Goal: Information Seeking & Learning: Learn about a topic

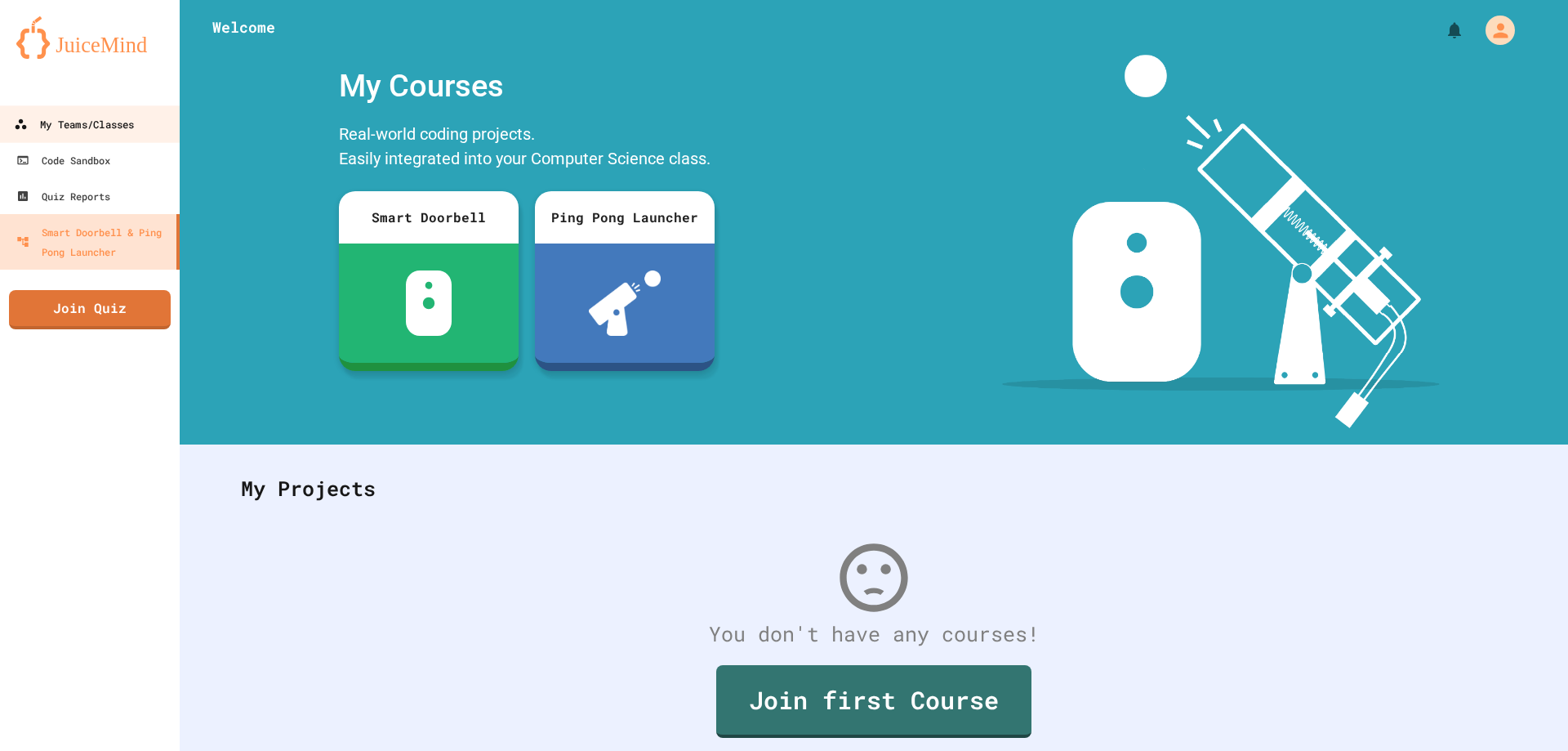
click at [74, 123] on div "My Teams/Classes" at bounding box center [74, 124] width 120 height 21
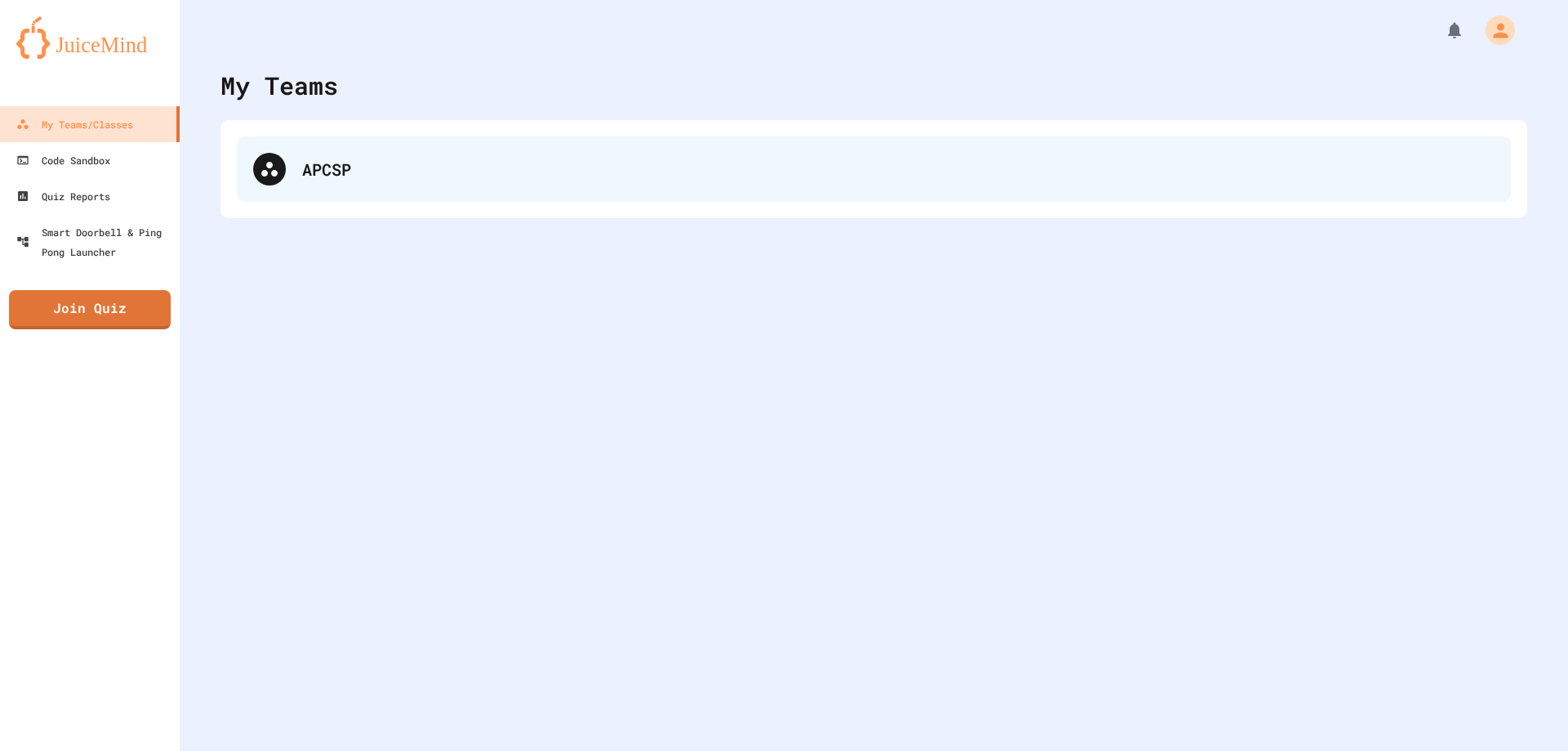
click at [272, 176] on icon at bounding box center [270, 170] width 20 height 20
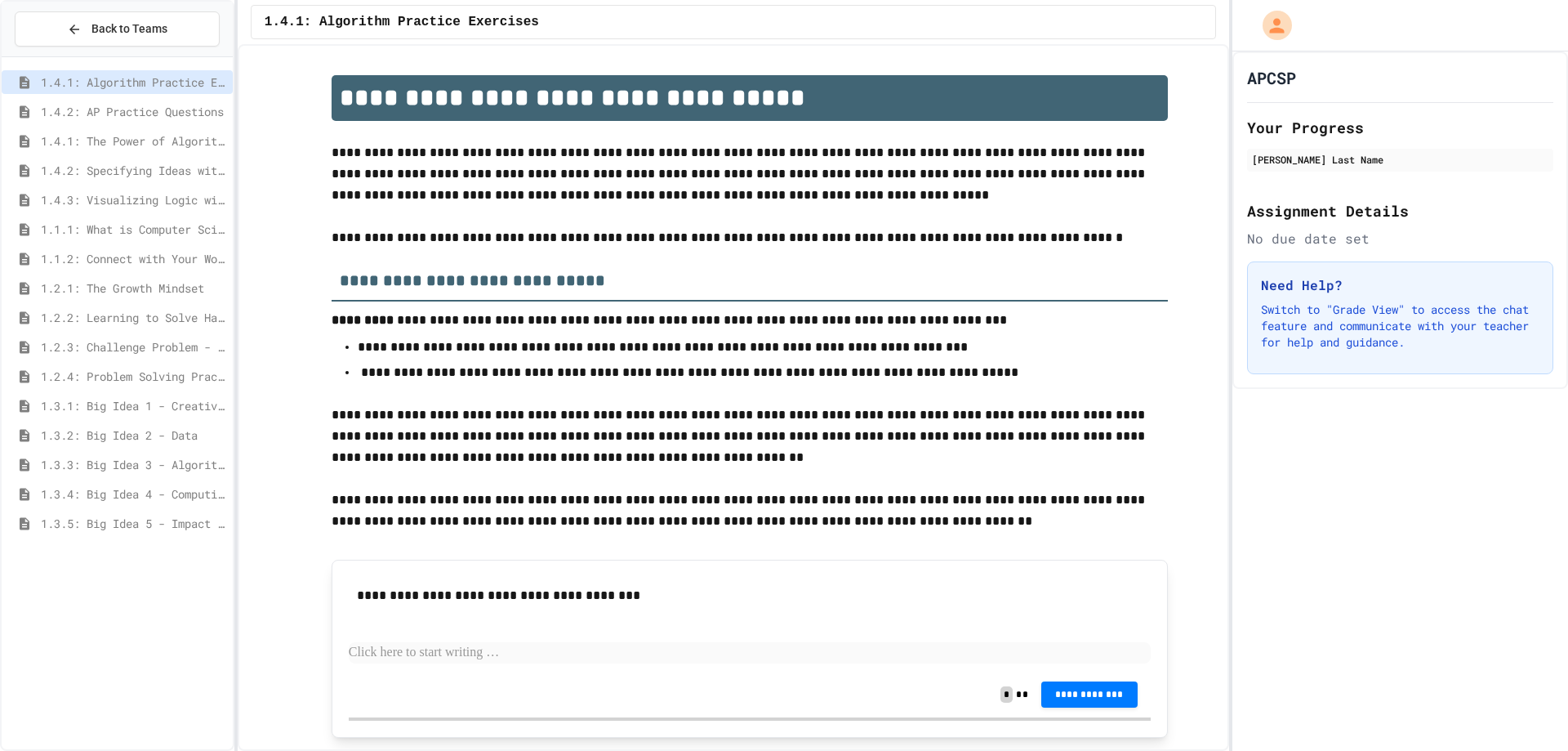
click at [151, 313] on span "1.2.2: Learning to Solve Hard Problems" at bounding box center [133, 317] width 185 height 17
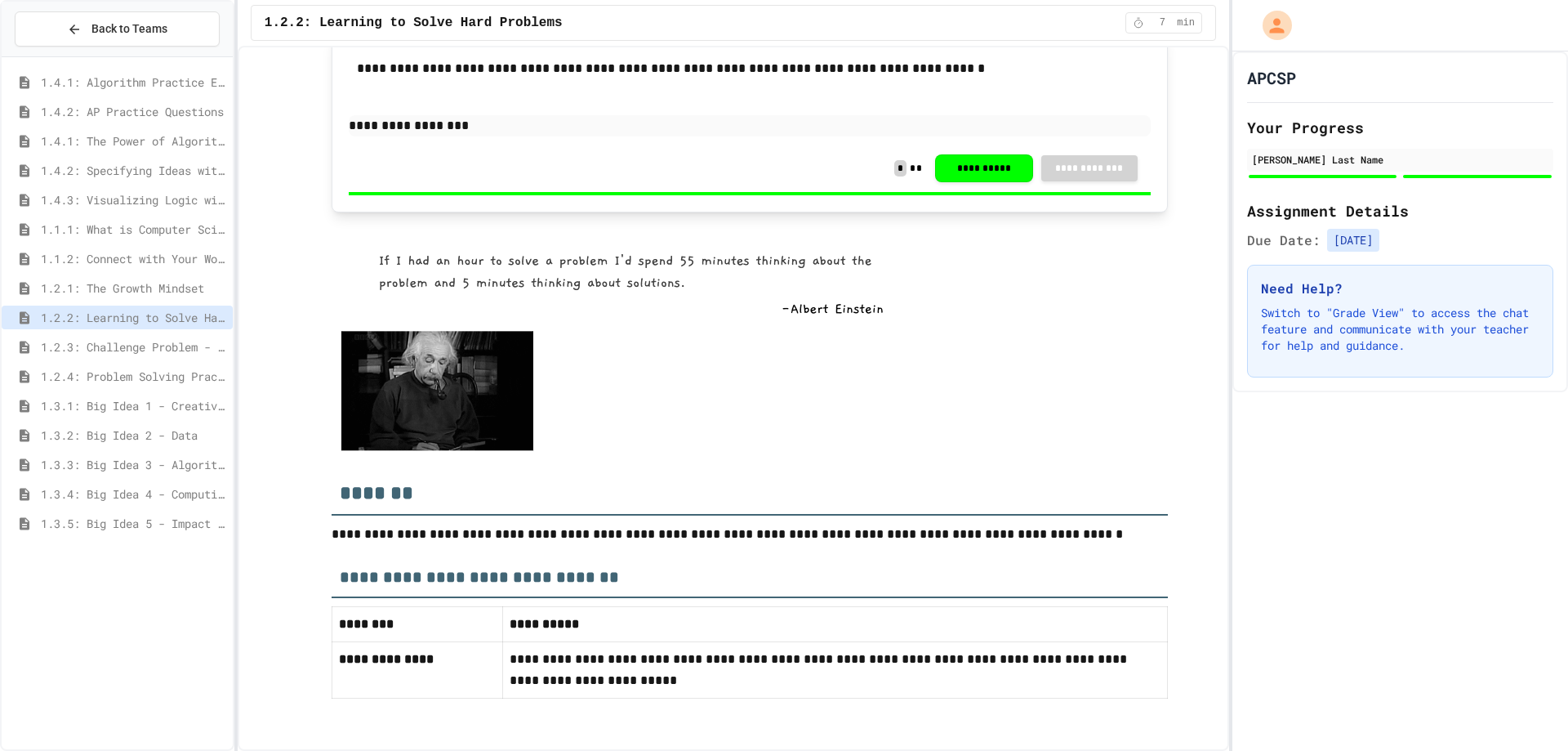
scroll to position [1858, 0]
click at [74, 339] on span "1.2.3: Challenge Problem - The Bridge" at bounding box center [133, 347] width 185 height 17
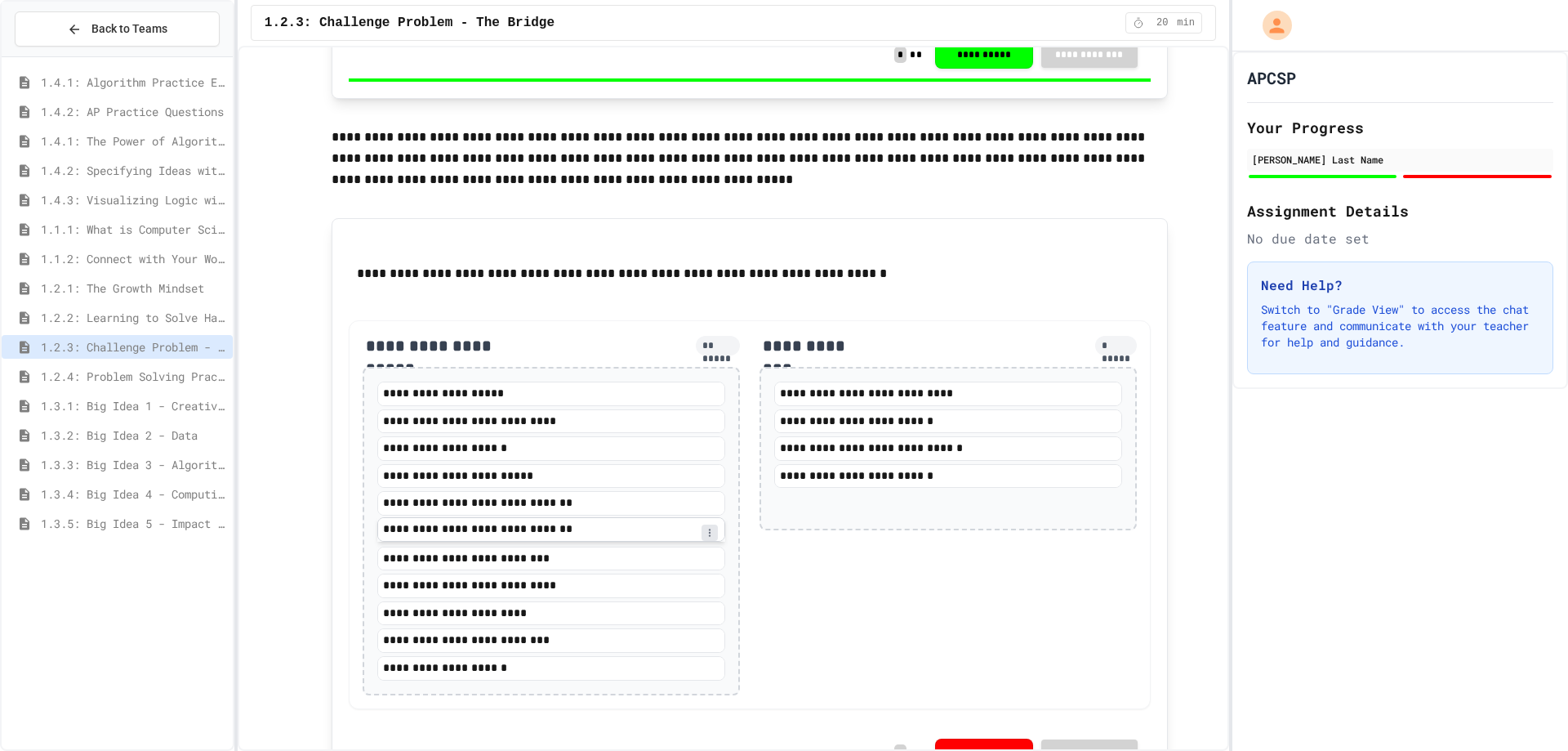
scroll to position [1707, 0]
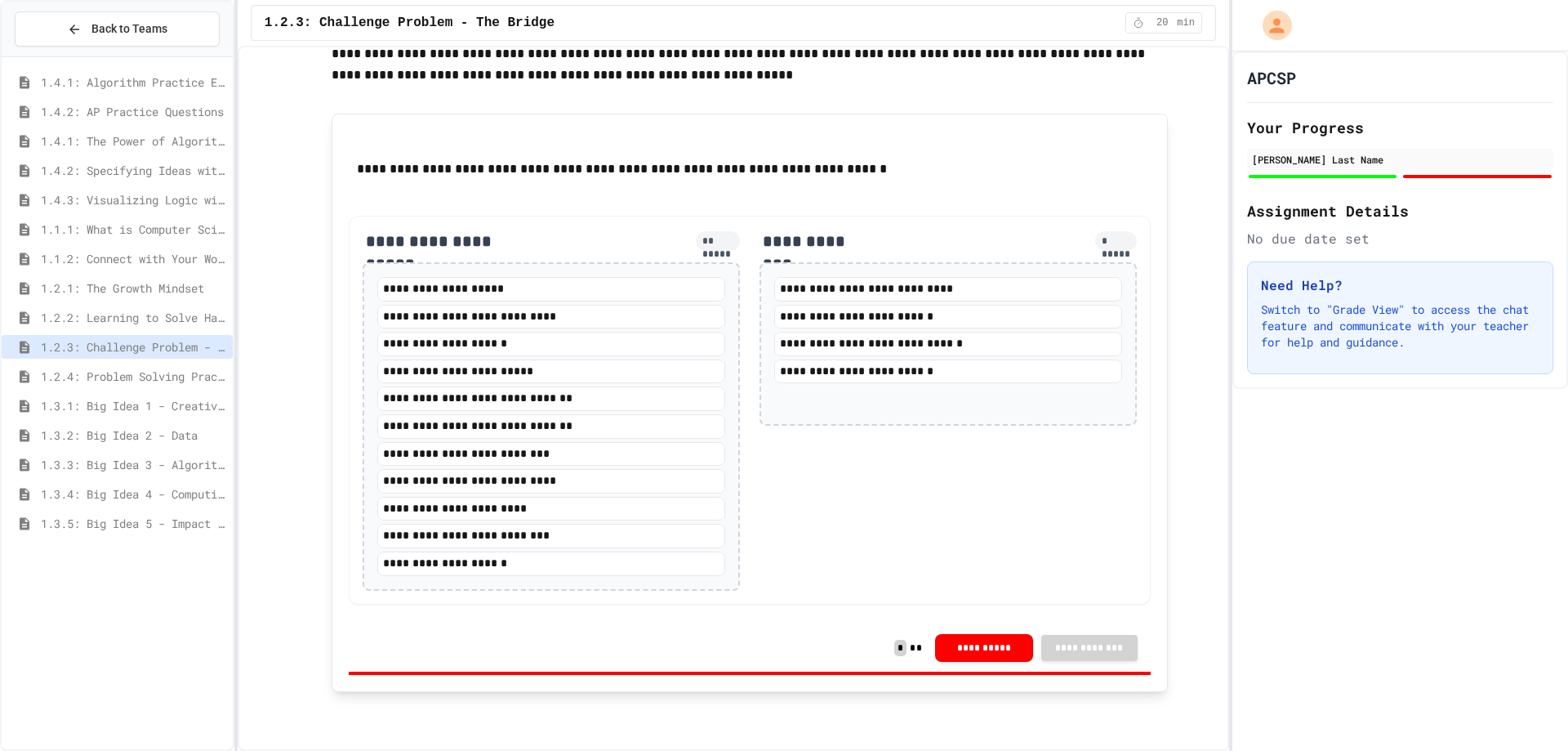
click at [149, 419] on div "1.3.1: Big Idea 1 - Creative Development" at bounding box center [117, 409] width 231 height 30
click at [151, 416] on div "1.3.1: Big Idea 1 - Creative Development" at bounding box center [117, 405] width 231 height 24
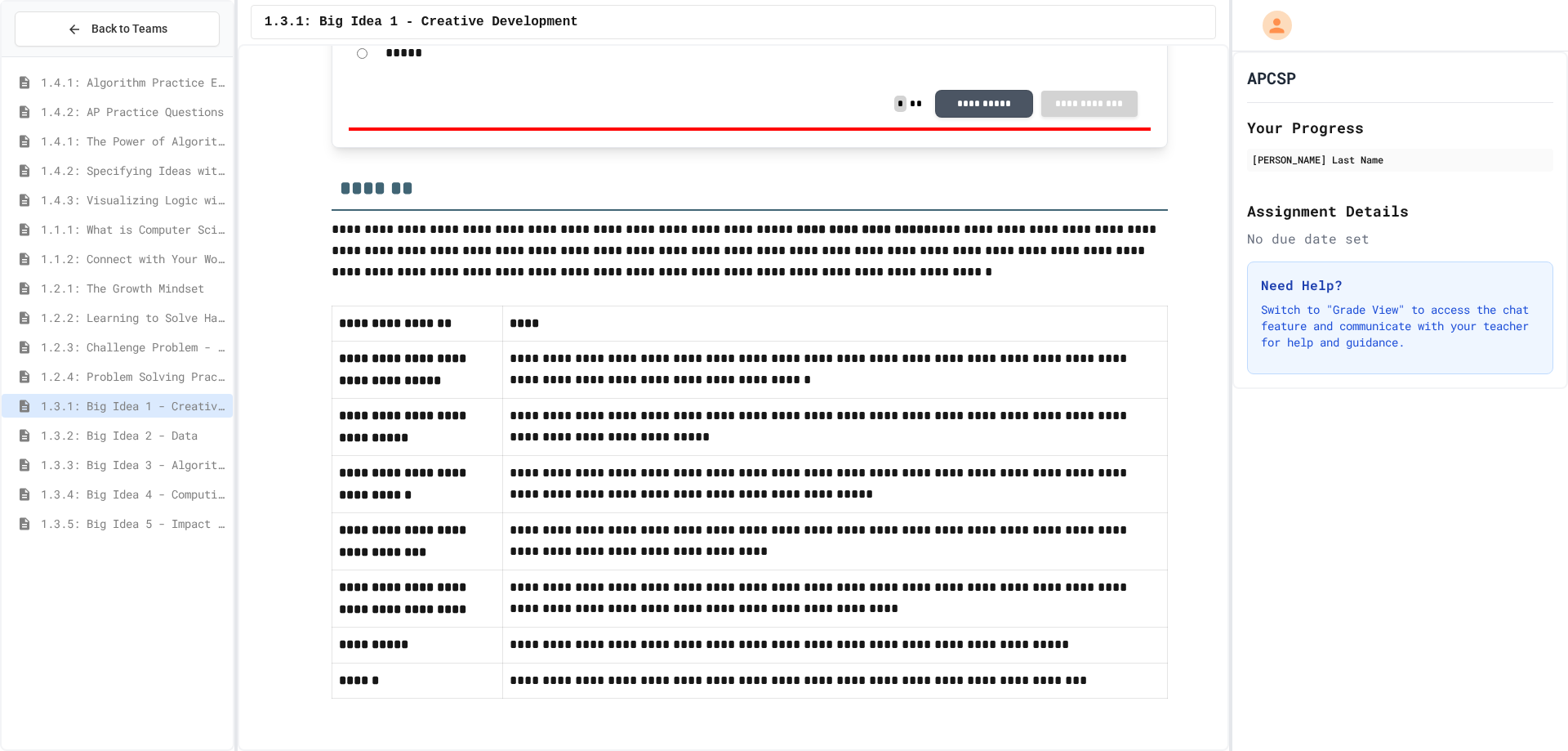
scroll to position [605, 0]
click at [124, 438] on span "1.3.2: Big Idea 2 - Data" at bounding box center [133, 435] width 185 height 17
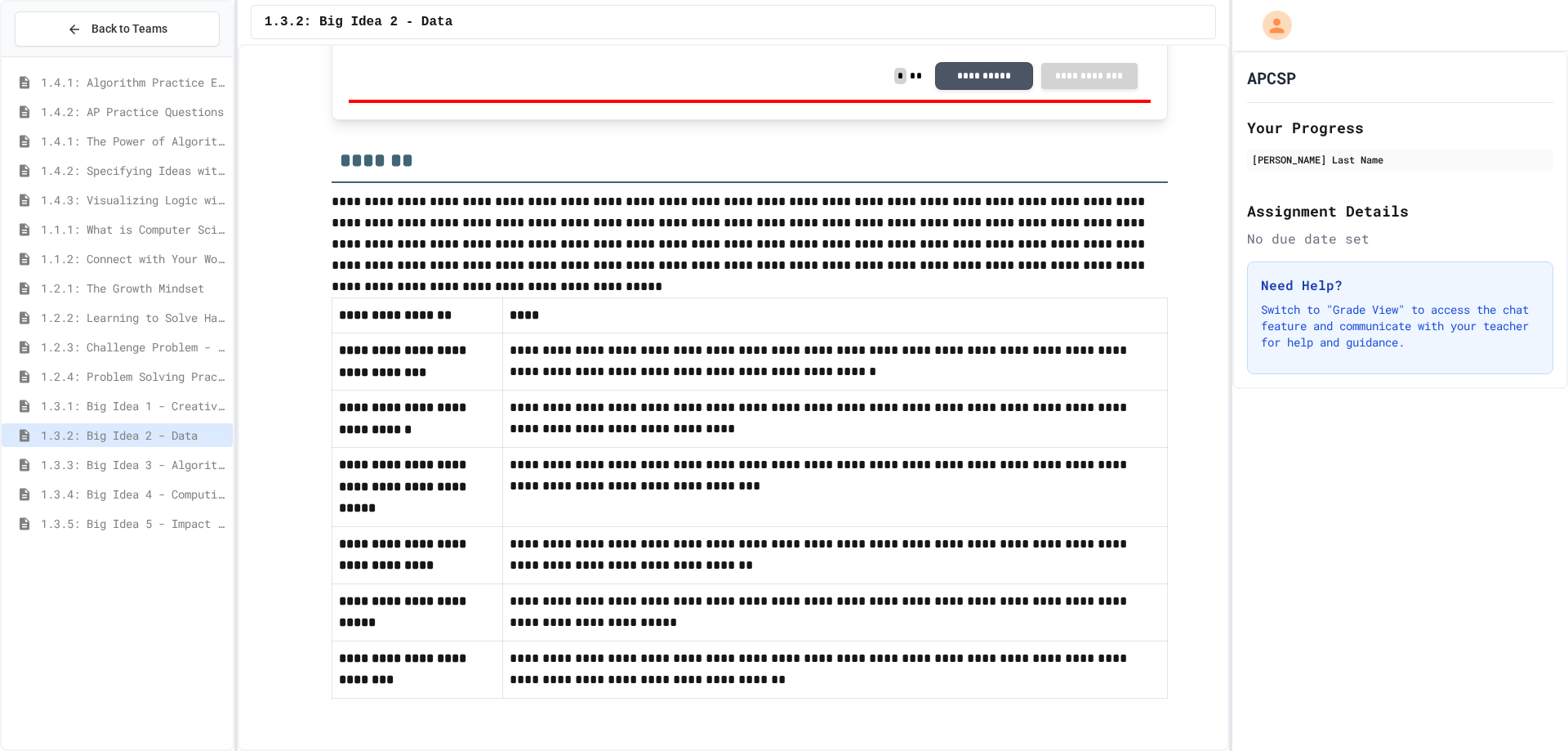
scroll to position [586, 0]
click at [125, 462] on span "1.3.3: Big Idea 3 - Algorithms and Programming" at bounding box center [133, 464] width 185 height 17
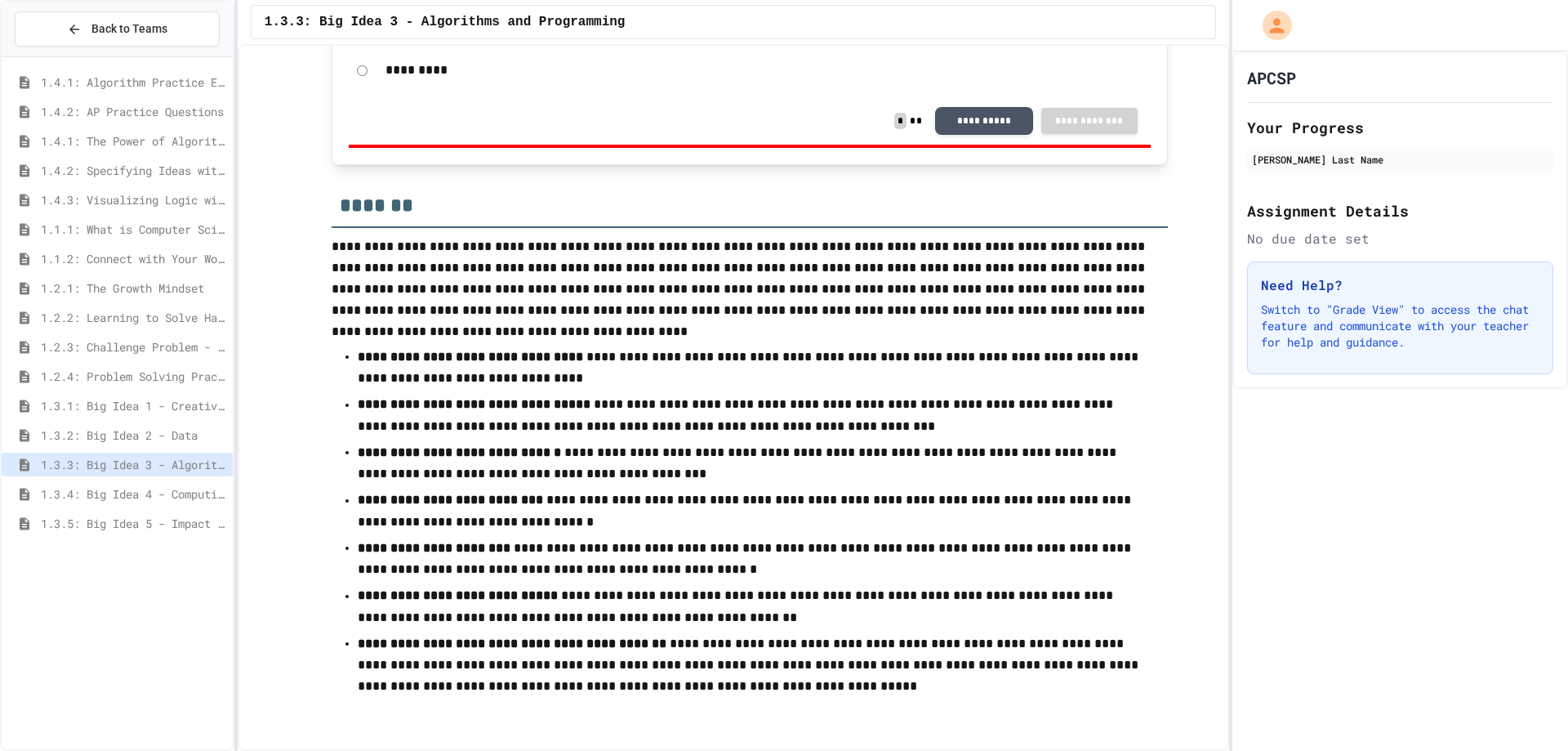
scroll to position [466, 0]
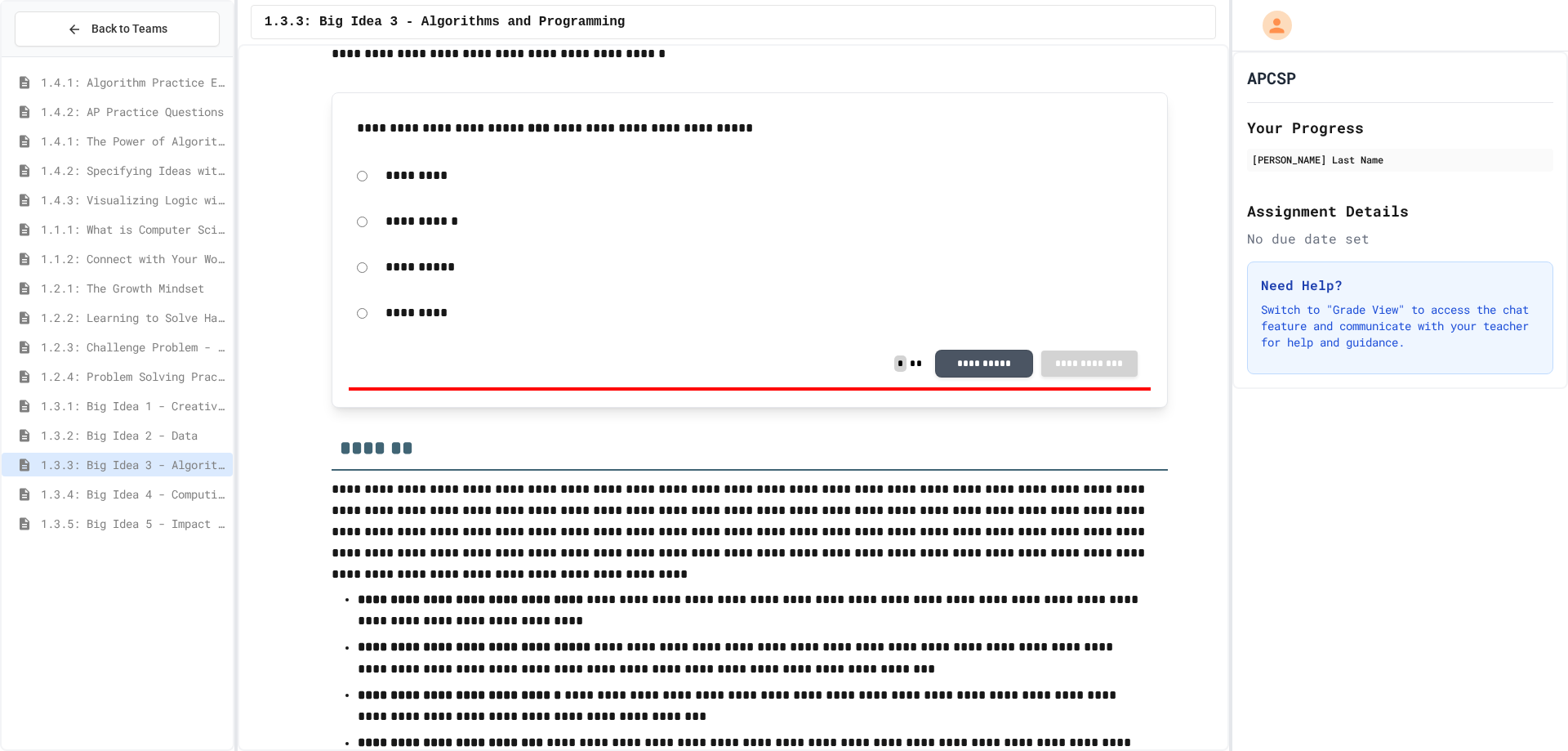
click at [100, 492] on span "1.3.4: Big Idea 4 - Computing Systems and Networks" at bounding box center [133, 494] width 185 height 17
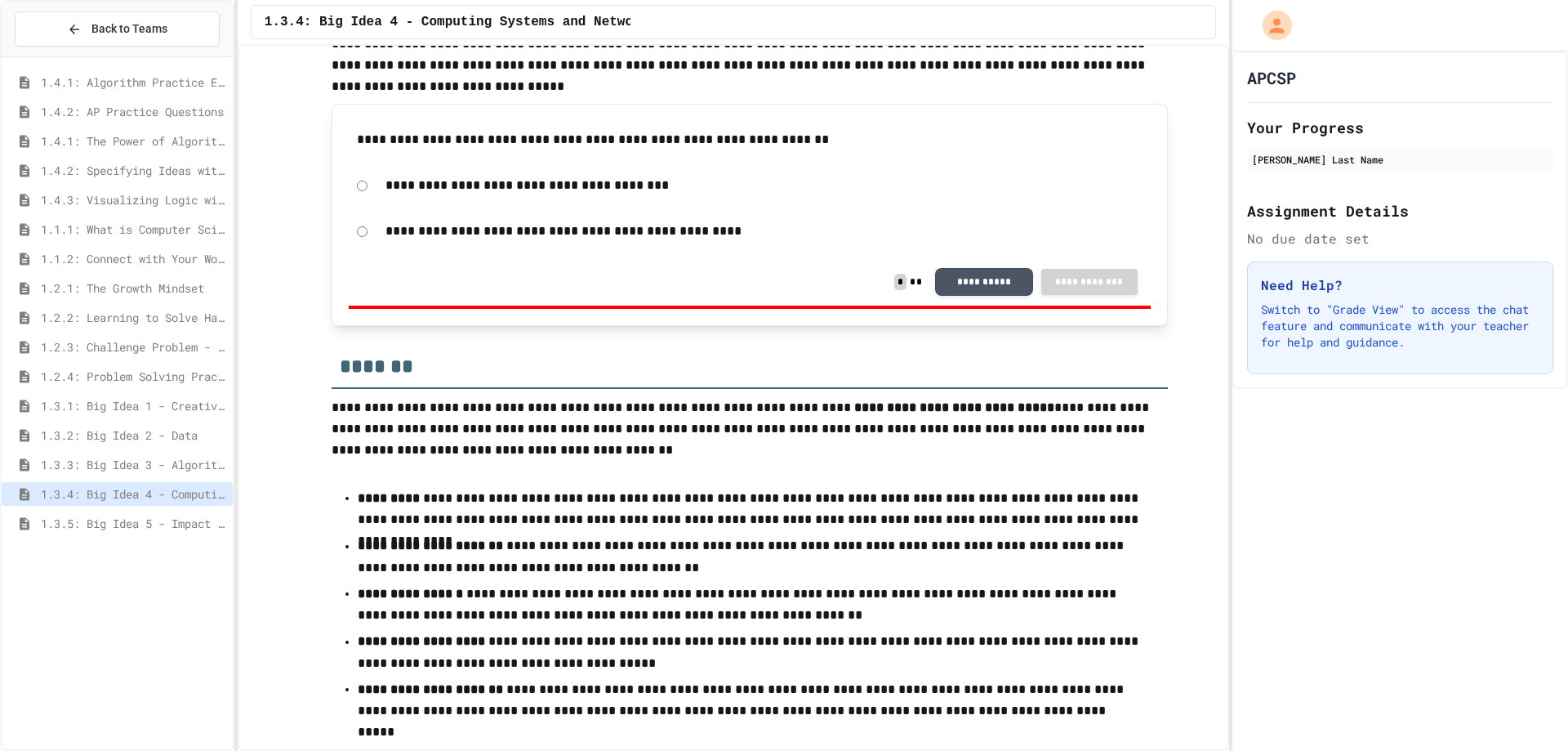
scroll to position [466, 0]
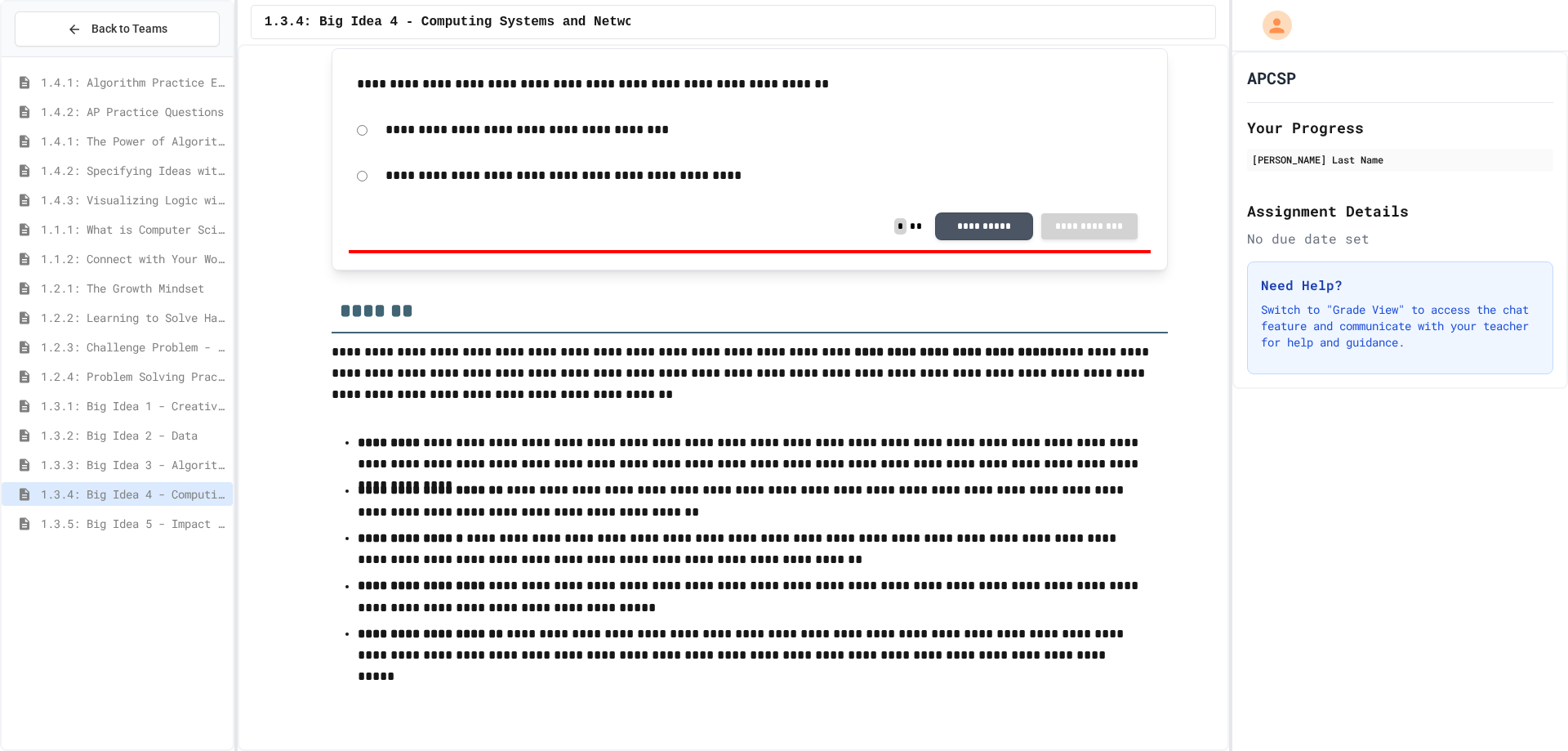
click at [208, 509] on div "1.3.4: Big Idea 4 - Computing Systems and Networks" at bounding box center [117, 497] width 231 height 30
click at [203, 522] on span "1.3.5: Big Idea 5 - Impact of Computing" at bounding box center [133, 523] width 185 height 17
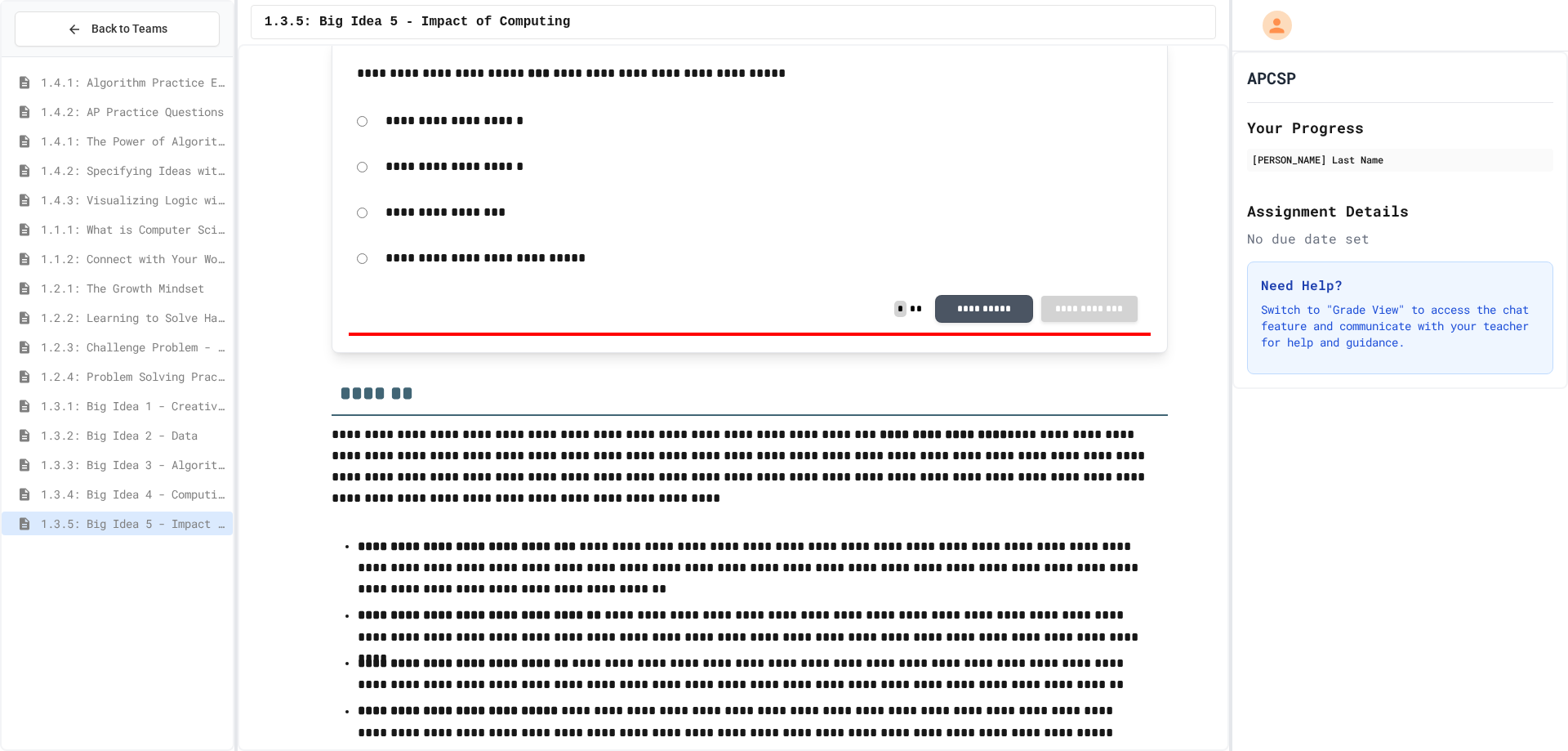
scroll to position [637, 0]
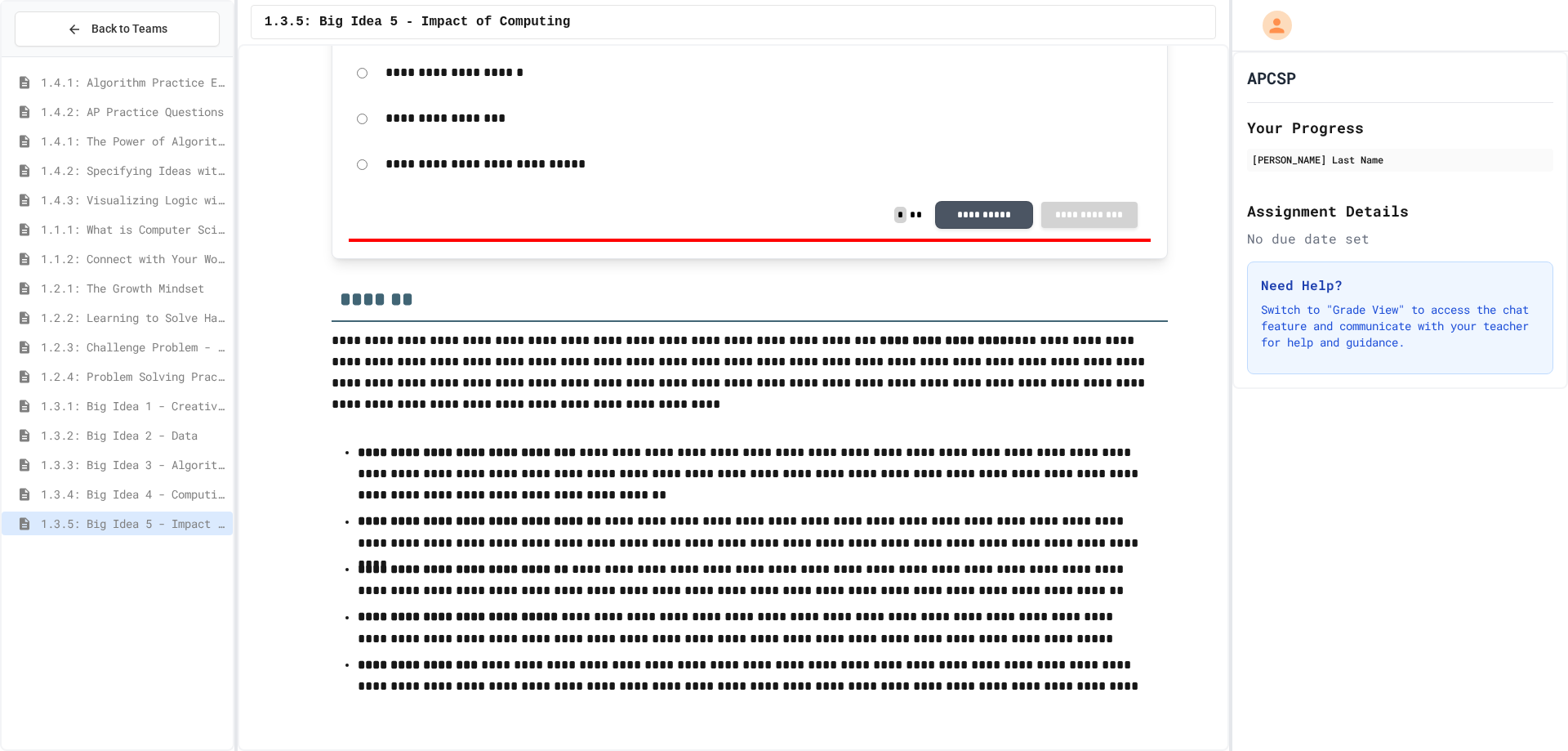
click at [165, 297] on div "1.2.1: The Growth Mindset" at bounding box center [117, 288] width 231 height 24
